Goal: Check status: Check status

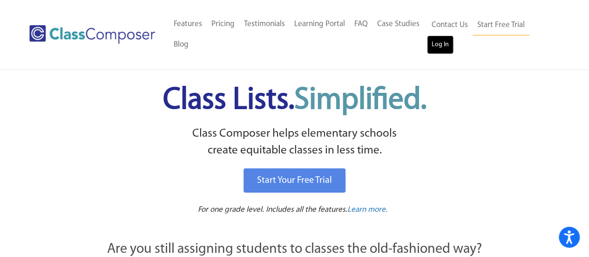
click at [445, 38] on link "Log In" at bounding box center [440, 44] width 27 height 19
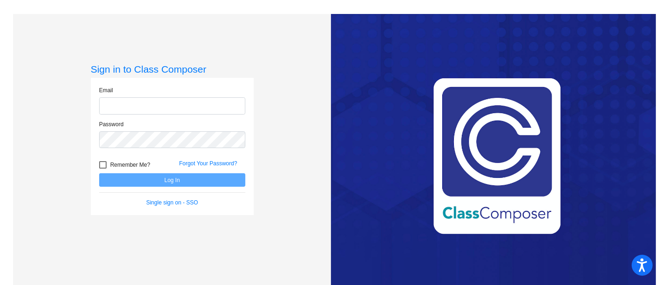
type input "[EMAIL_ADDRESS][DOMAIN_NAME]"
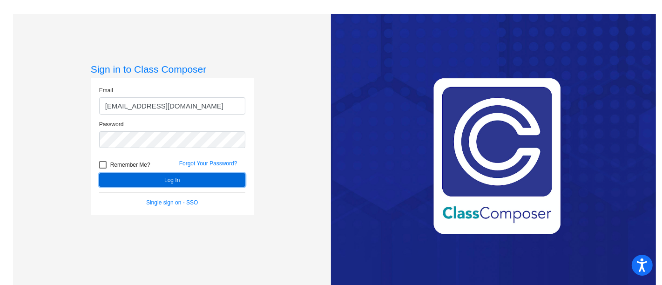
click at [188, 177] on button "Log In" at bounding box center [172, 180] width 146 height 14
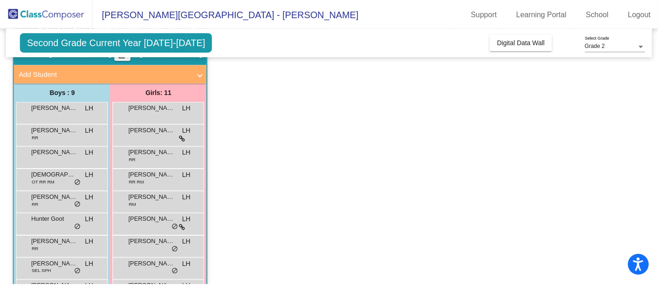
scroll to position [47, 0]
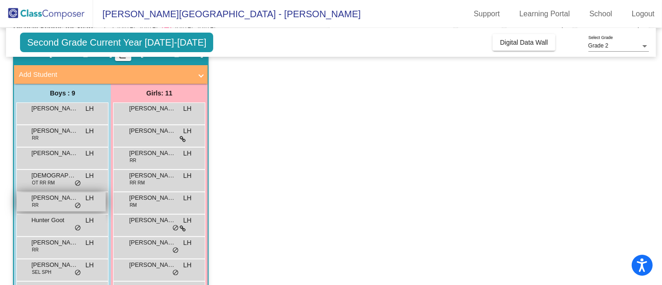
click at [65, 199] on span "[PERSON_NAME]" at bounding box center [54, 197] width 47 height 9
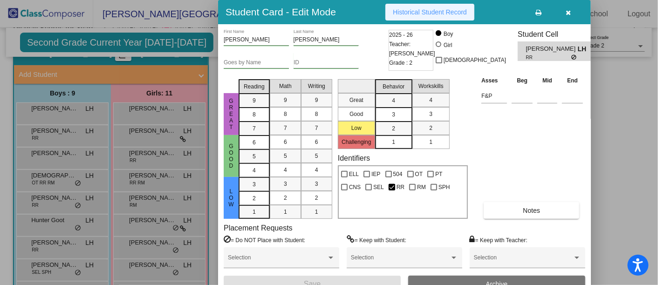
click at [411, 18] on button "Historical Student Record" at bounding box center [429, 12] width 89 height 17
click at [566, 16] on button "button" at bounding box center [568, 12] width 30 height 17
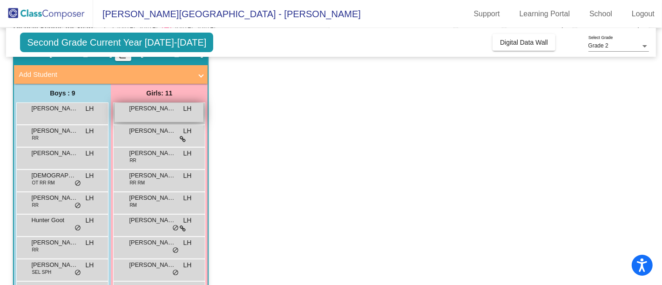
click at [158, 112] on div "[PERSON_NAME] LH lock do_not_disturb_alt" at bounding box center [159, 112] width 89 height 19
